Goal: Information Seeking & Learning: Check status

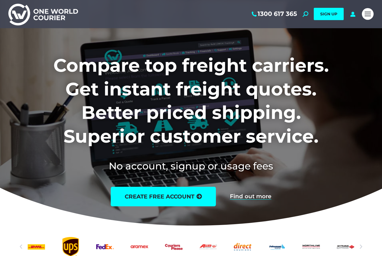
click at [372, 14] on link "Mobile menu icon" at bounding box center [368, 14] width 12 height 12
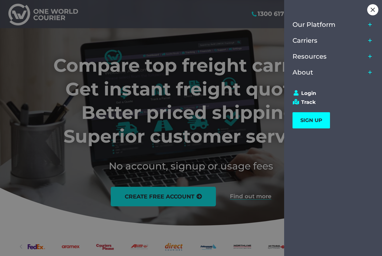
click at [369, 29] on icon "Main Menu" at bounding box center [370, 24] width 8 height 13
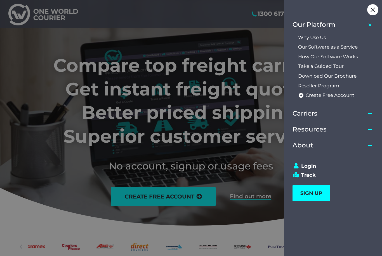
click at [370, 26] on icon "Main Menu" at bounding box center [370, 25] width 6 height 6
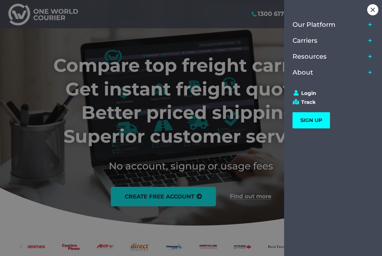
click at [371, 40] on icon "Main Menu" at bounding box center [370, 40] width 4 height 4
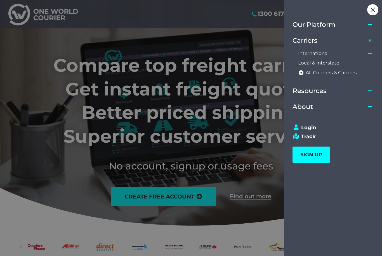
click at [369, 44] on icon "Main Menu" at bounding box center [369, 40] width 15 height 15
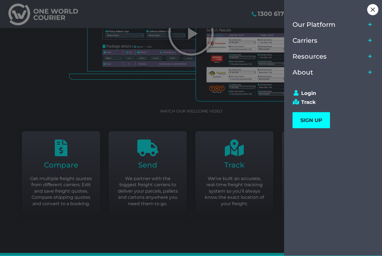
click at [370, 11] on div "Close" at bounding box center [372, 9] width 11 height 11
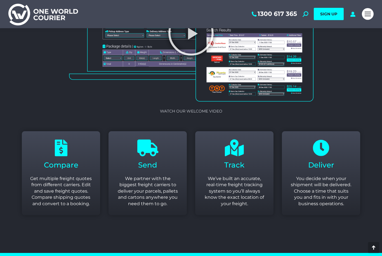
click at [234, 170] on span "Track" at bounding box center [234, 165] width 20 height 9
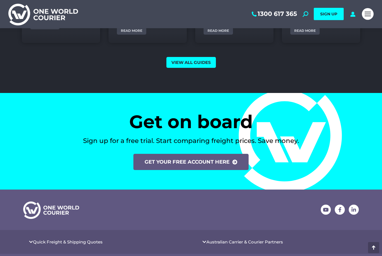
scroll to position [2228, 0]
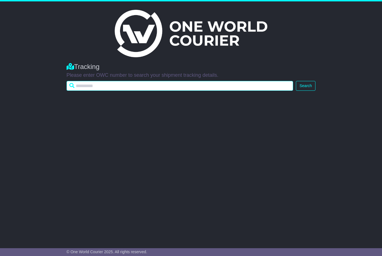
click at [112, 88] on input "text" at bounding box center [180, 86] width 227 height 10
type input "*"
type input "**********"
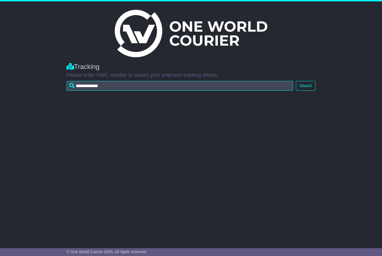
click at [308, 83] on button "Search" at bounding box center [306, 86] width 20 height 10
